Goal: Task Accomplishment & Management: Complete application form

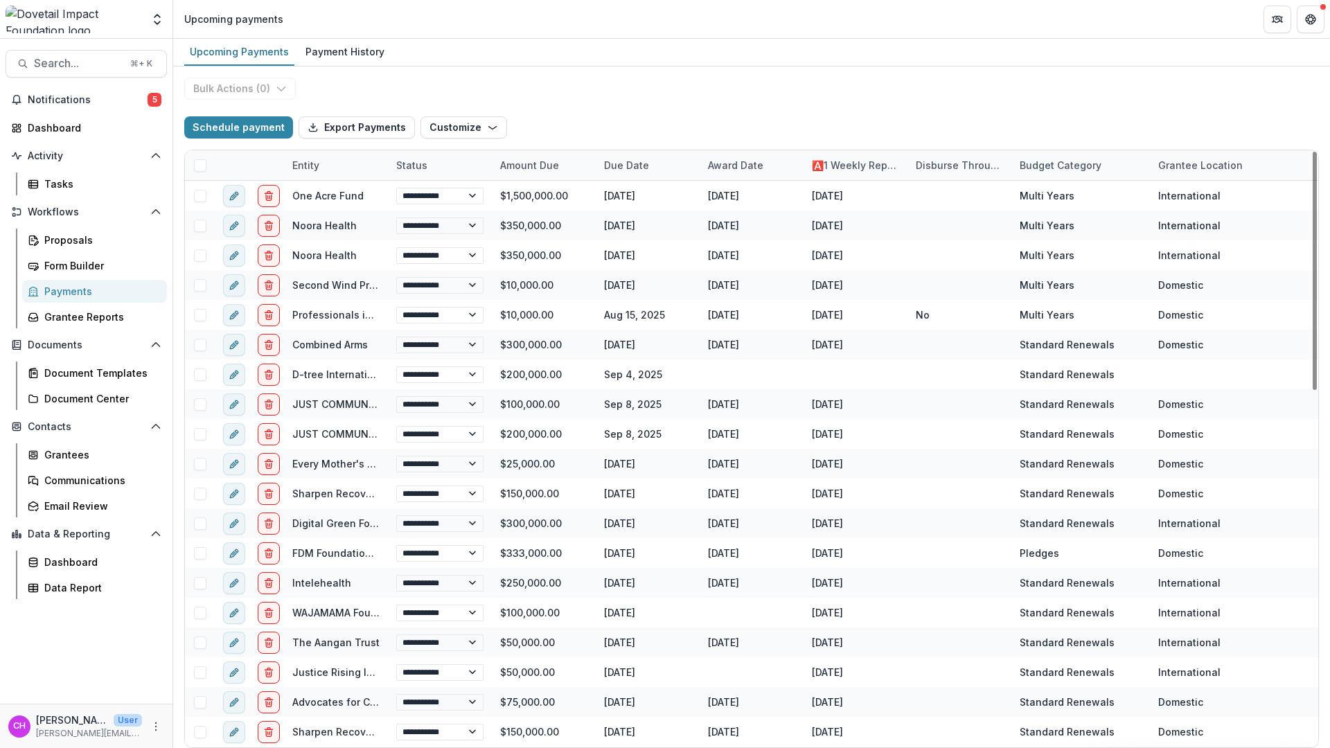
select select "******"
click at [80, 72] on button "Search... ⌘ + K" at bounding box center [86, 64] width 161 height 28
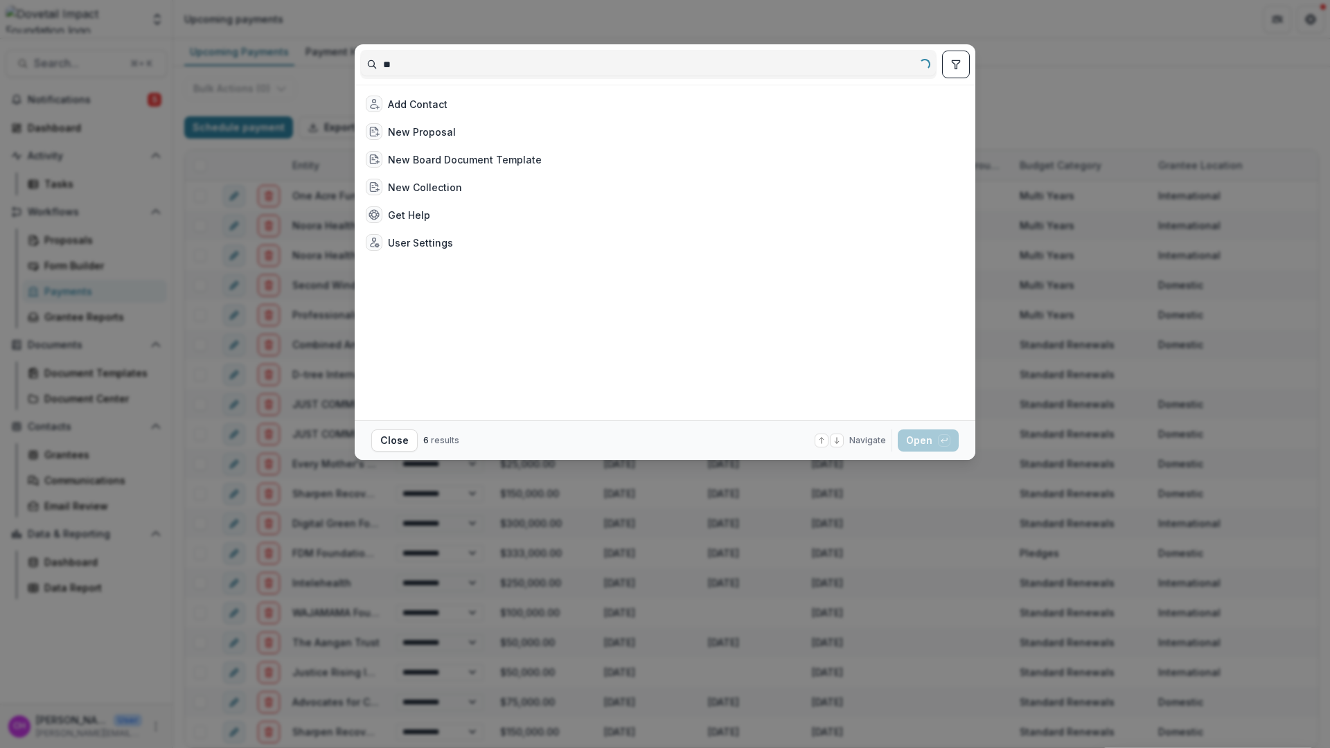
type input "*"
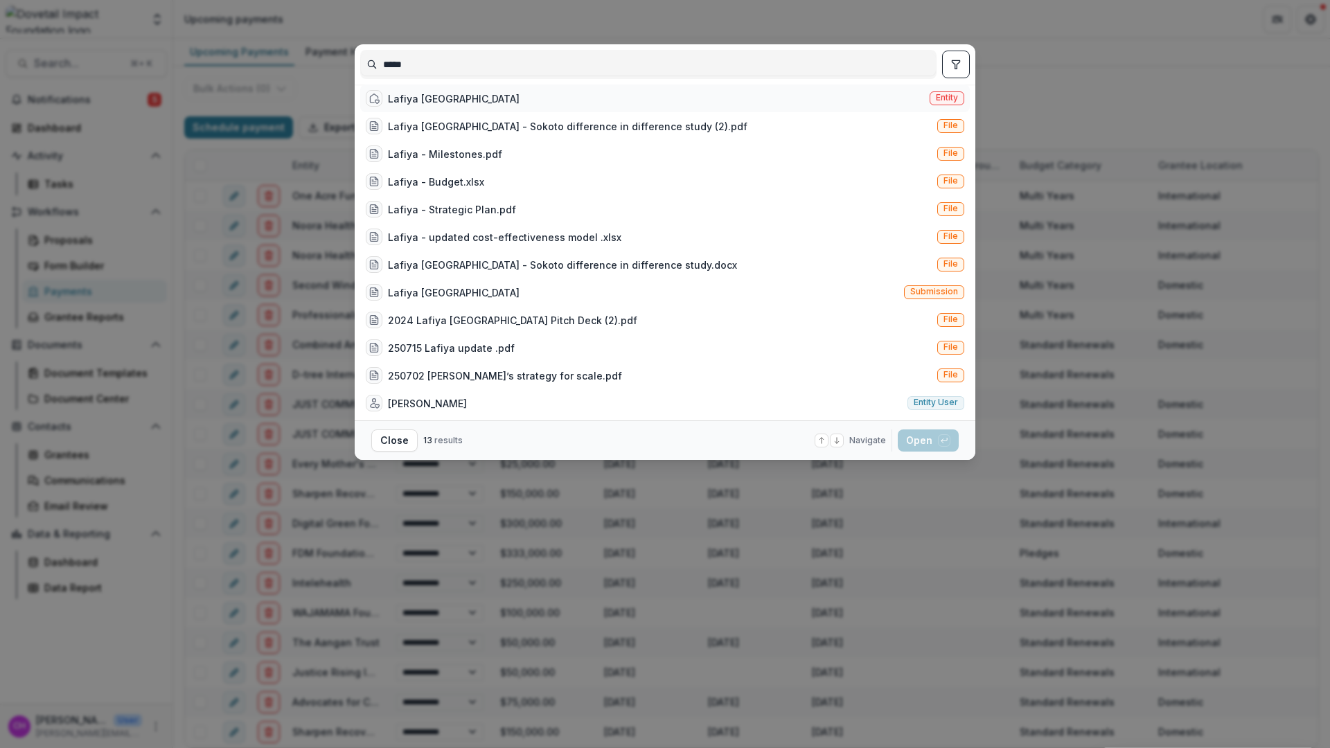
type input "*****"
click at [425, 106] on div "Lafiya [GEOGRAPHIC_DATA]" at bounding box center [454, 98] width 132 height 15
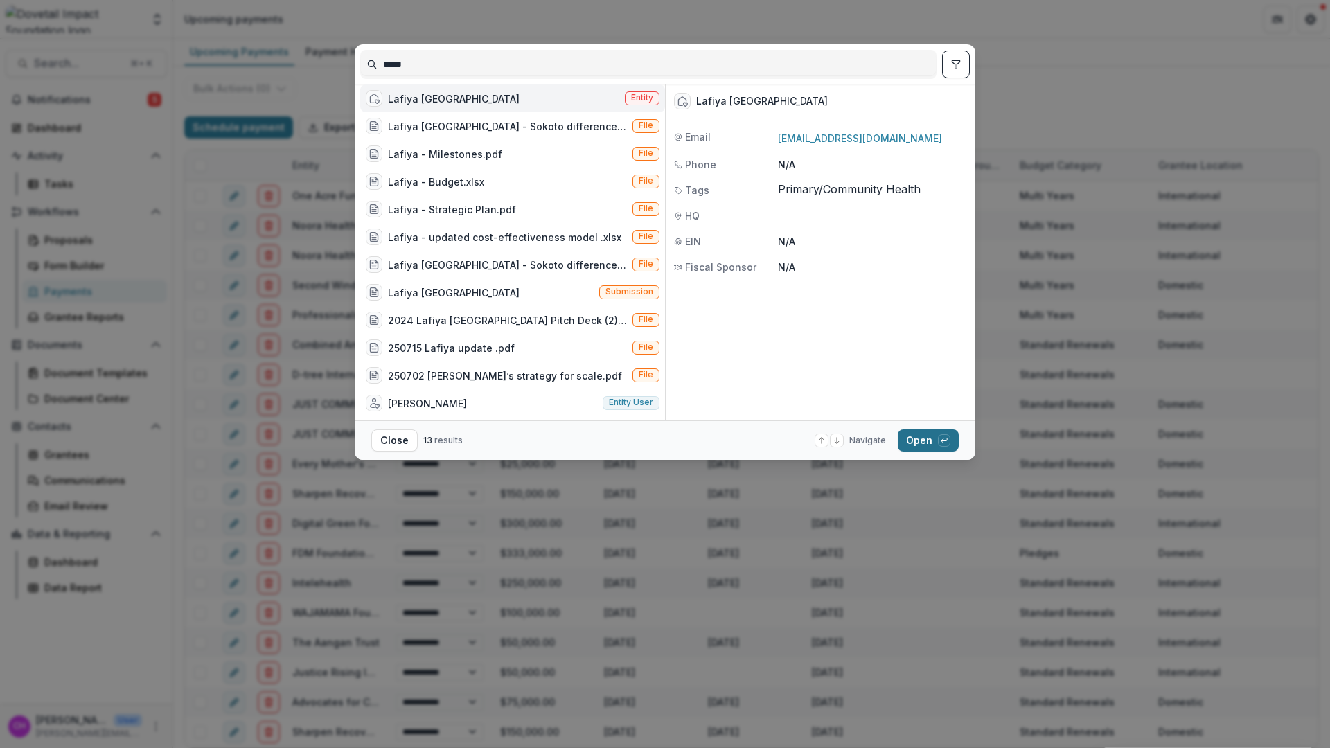
click at [932, 444] on button "Open with enter key" at bounding box center [928, 440] width 61 height 22
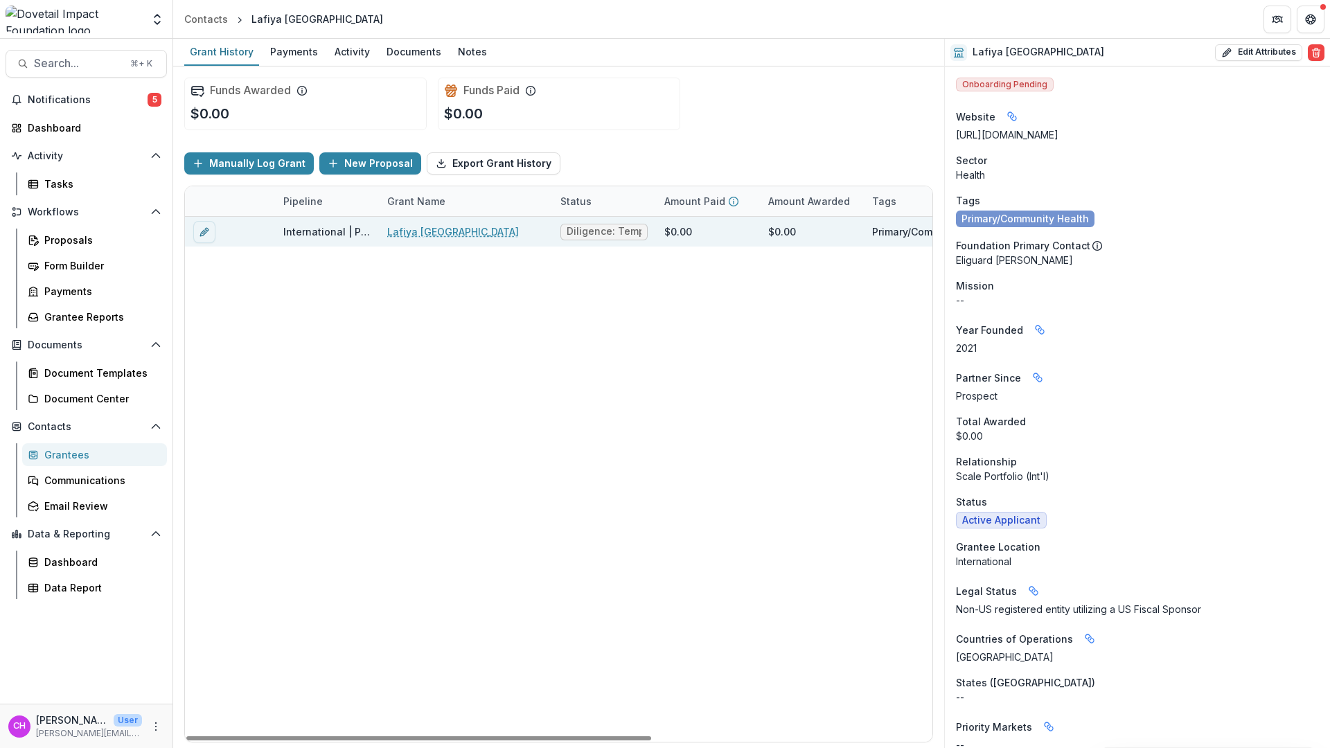
click at [580, 233] on span "Diligence: Temp Check" at bounding box center [603, 232] width 75 height 12
click at [352, 234] on div "International | Prospects Pipeline" at bounding box center [326, 231] width 87 height 15
click at [416, 236] on link "Lafiya [GEOGRAPHIC_DATA]" at bounding box center [453, 231] width 132 height 15
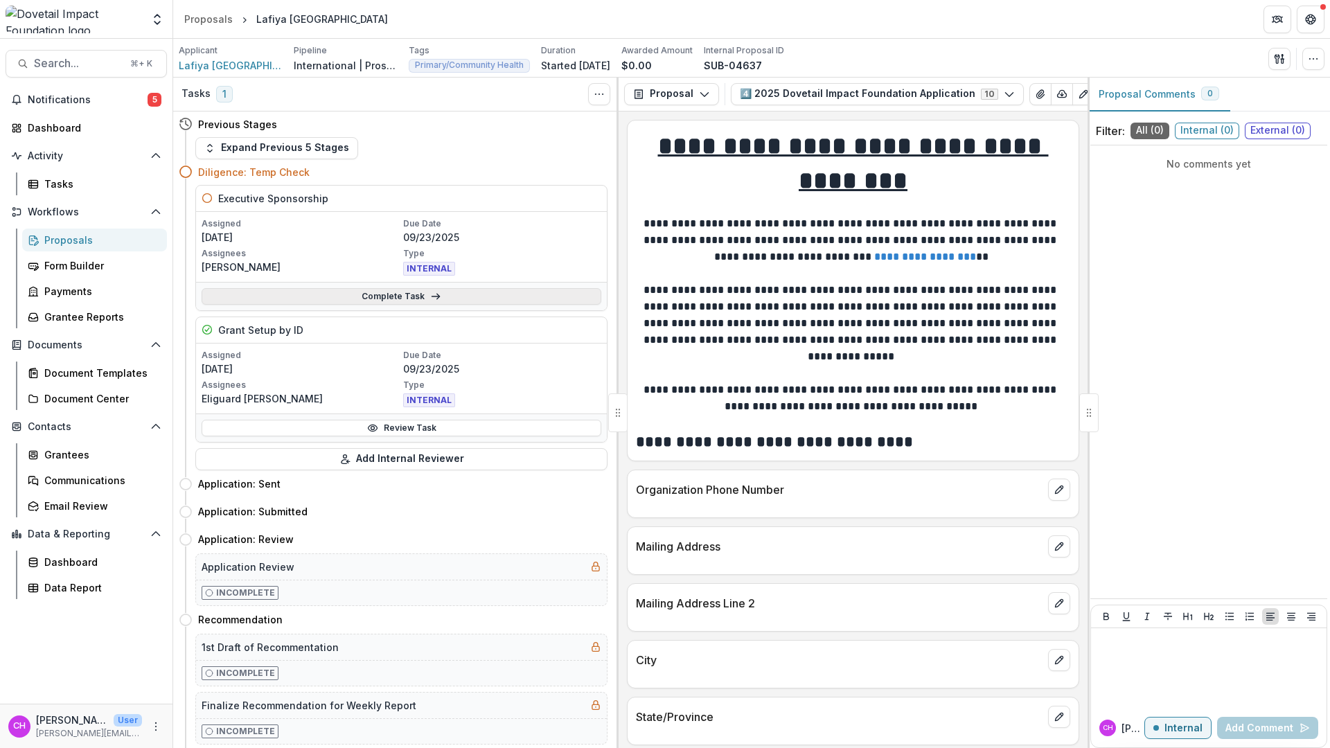
click at [387, 298] on link "Complete Task" at bounding box center [402, 296] width 400 height 17
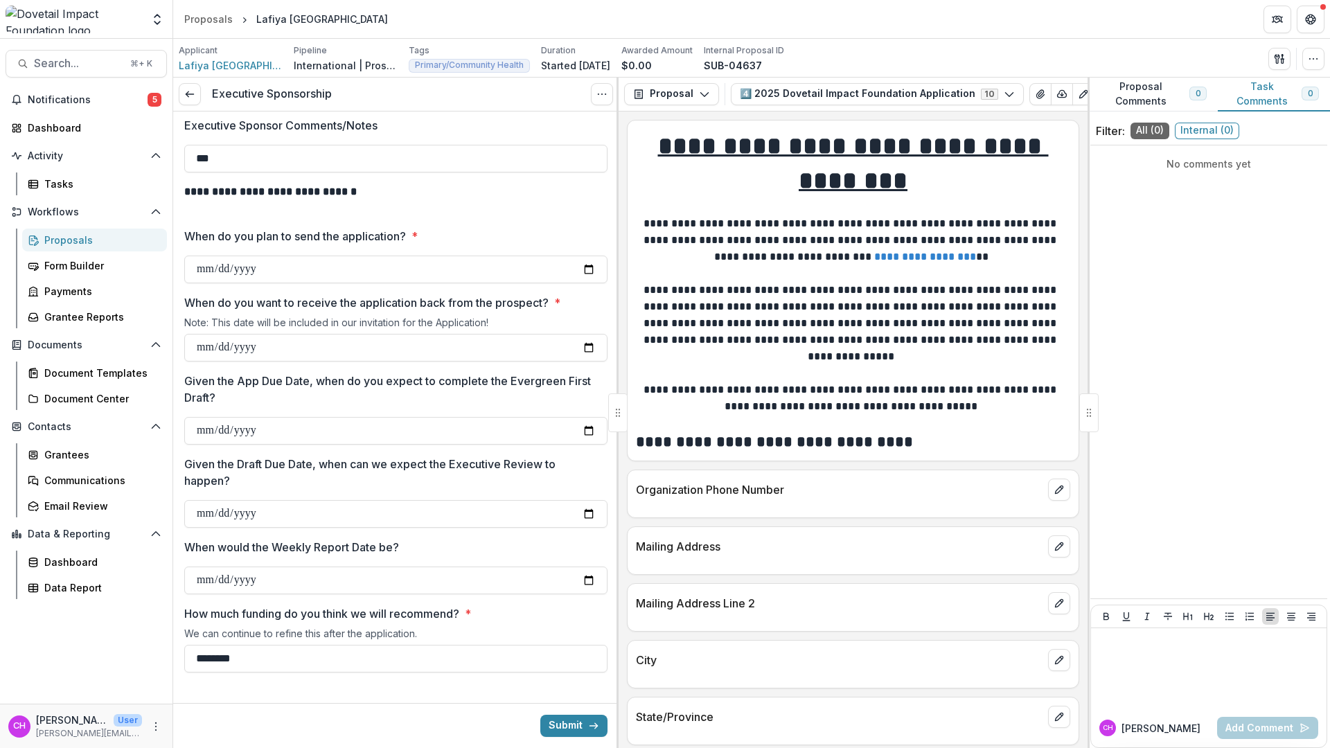
scroll to position [221, 0]
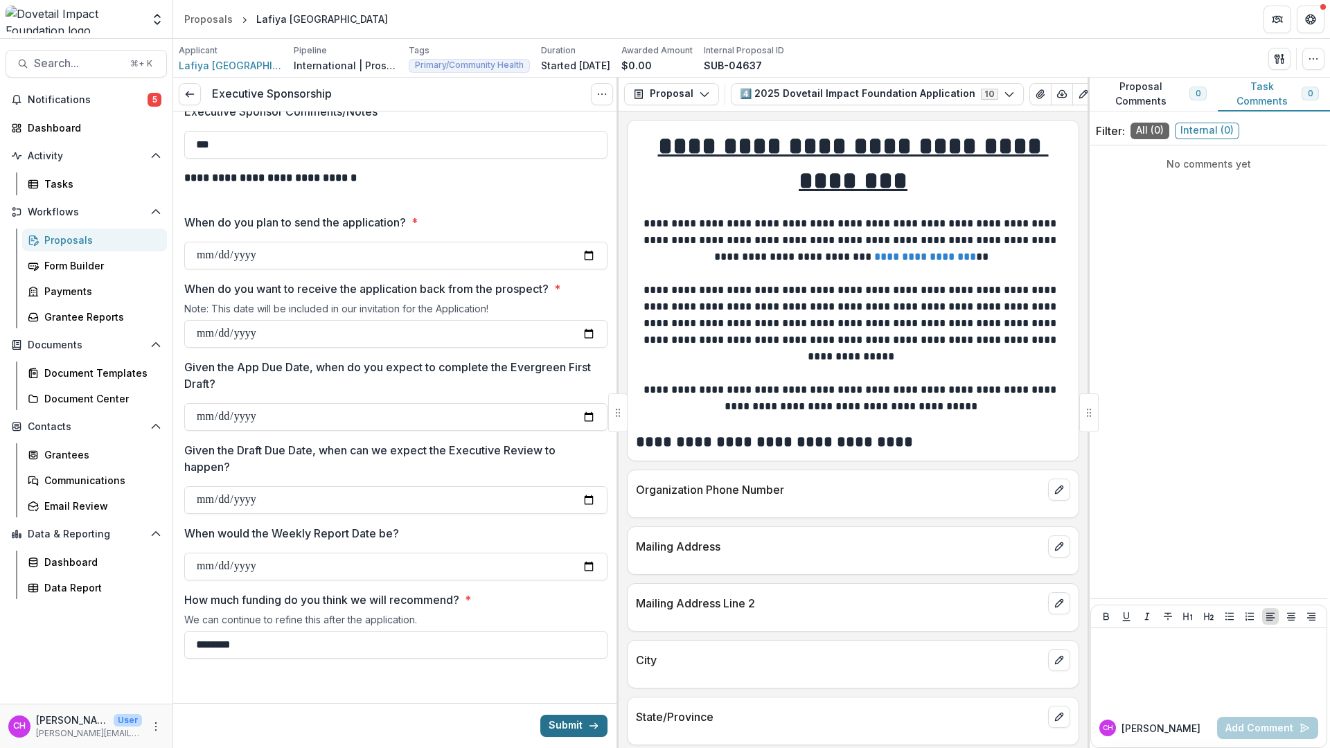
click at [554, 725] on button "Submit" at bounding box center [573, 726] width 67 height 22
